Goal: Task Accomplishment & Management: Complete application form

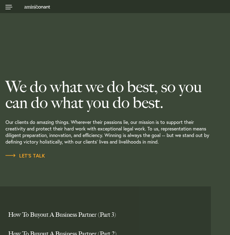
click at [7, 8] on link at bounding box center [8, 7] width 16 height 14
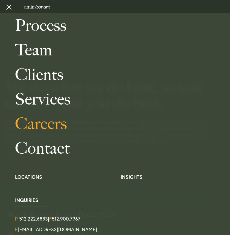
click at [44, 118] on link "Careers" at bounding box center [120, 123] width 210 height 25
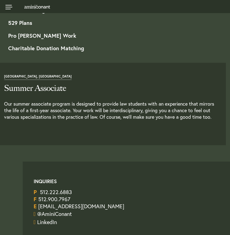
scroll to position [598, 0]
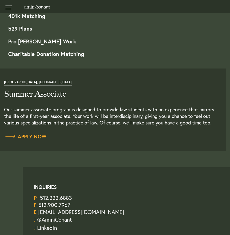
click at [34, 135] on span "Apply Now" at bounding box center [25, 136] width 43 height 5
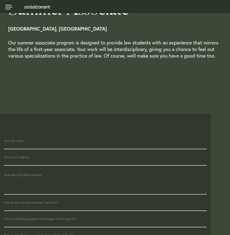
scroll to position [57, 0]
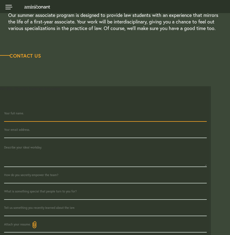
click at [197, 112] on input "text" at bounding box center [105, 113] width 202 height 16
click at [198, 114] on input "text" at bounding box center [105, 113] width 202 height 16
click at [202, 113] on input "text" at bounding box center [105, 113] width 202 height 16
type input "[PERSON_NAME]"
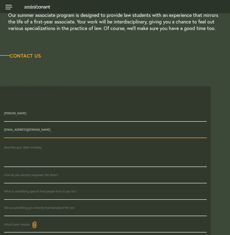
type input "[EMAIL_ADDRESS][DOMAIN_NAME]"
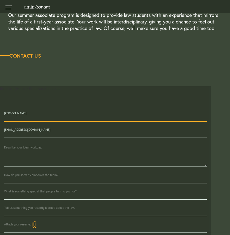
click at [48, 143] on textarea at bounding box center [105, 152] width 202 height 29
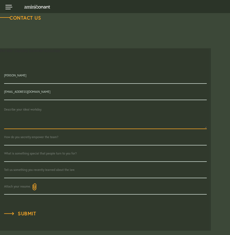
scroll to position [96, 0]
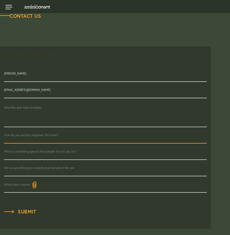
click at [54, 135] on input "text" at bounding box center [105, 135] width 202 height 16
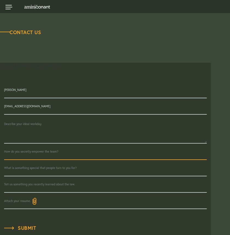
scroll to position [93, 0]
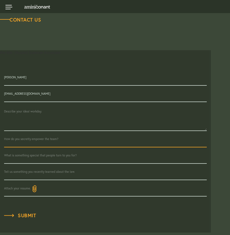
click at [33, 111] on textarea at bounding box center [105, 116] width 202 height 29
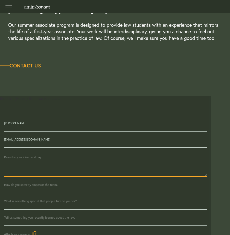
scroll to position [43, 0]
